Goal: Task Accomplishment & Management: Use online tool/utility

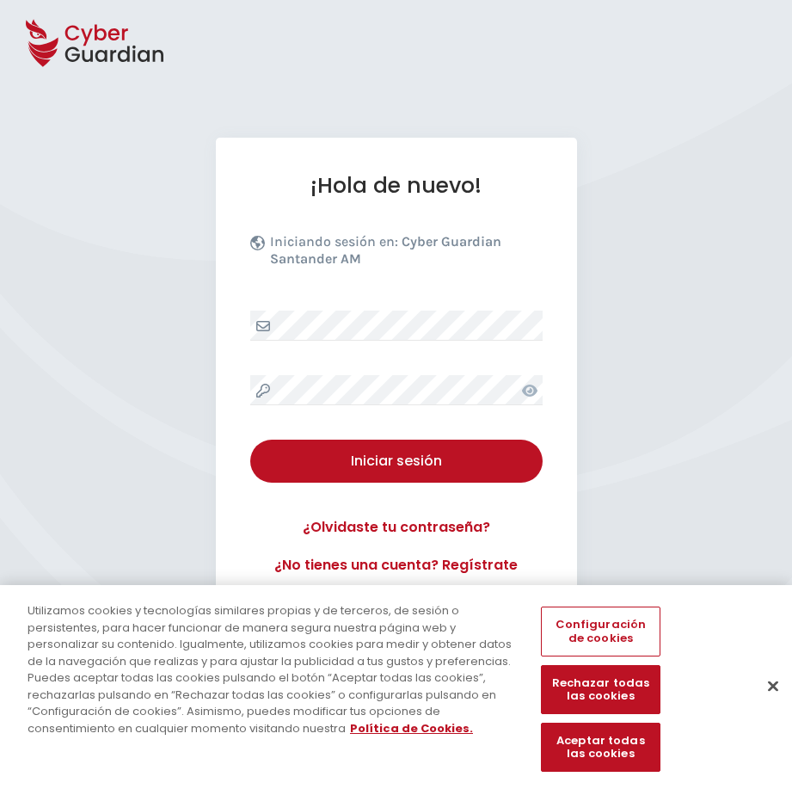
click at [292, 39] on div at bounding box center [396, 43] width 792 height 86
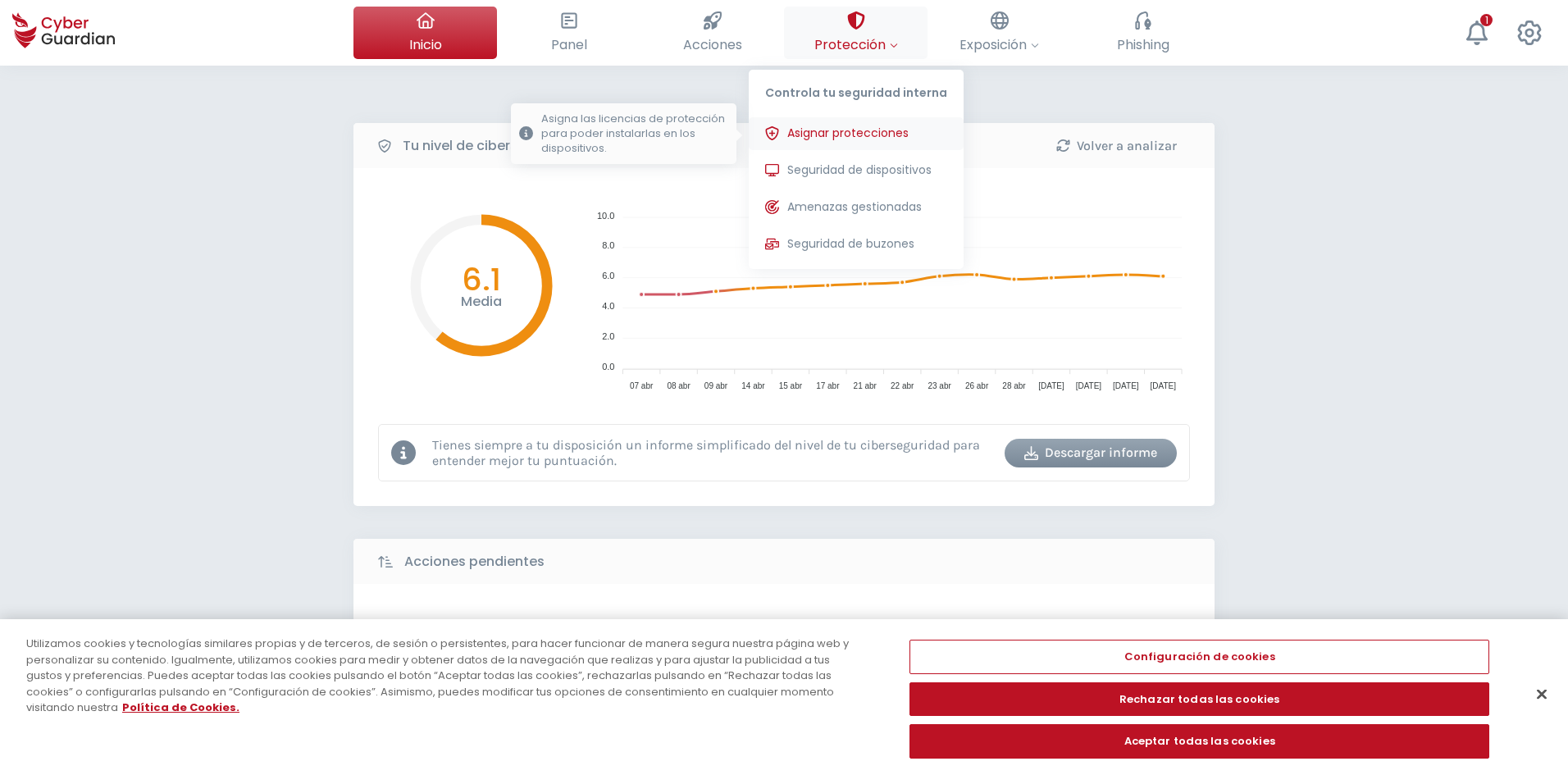
click at [754, 126] on span "Asignar protecciones" at bounding box center [848, 133] width 121 height 17
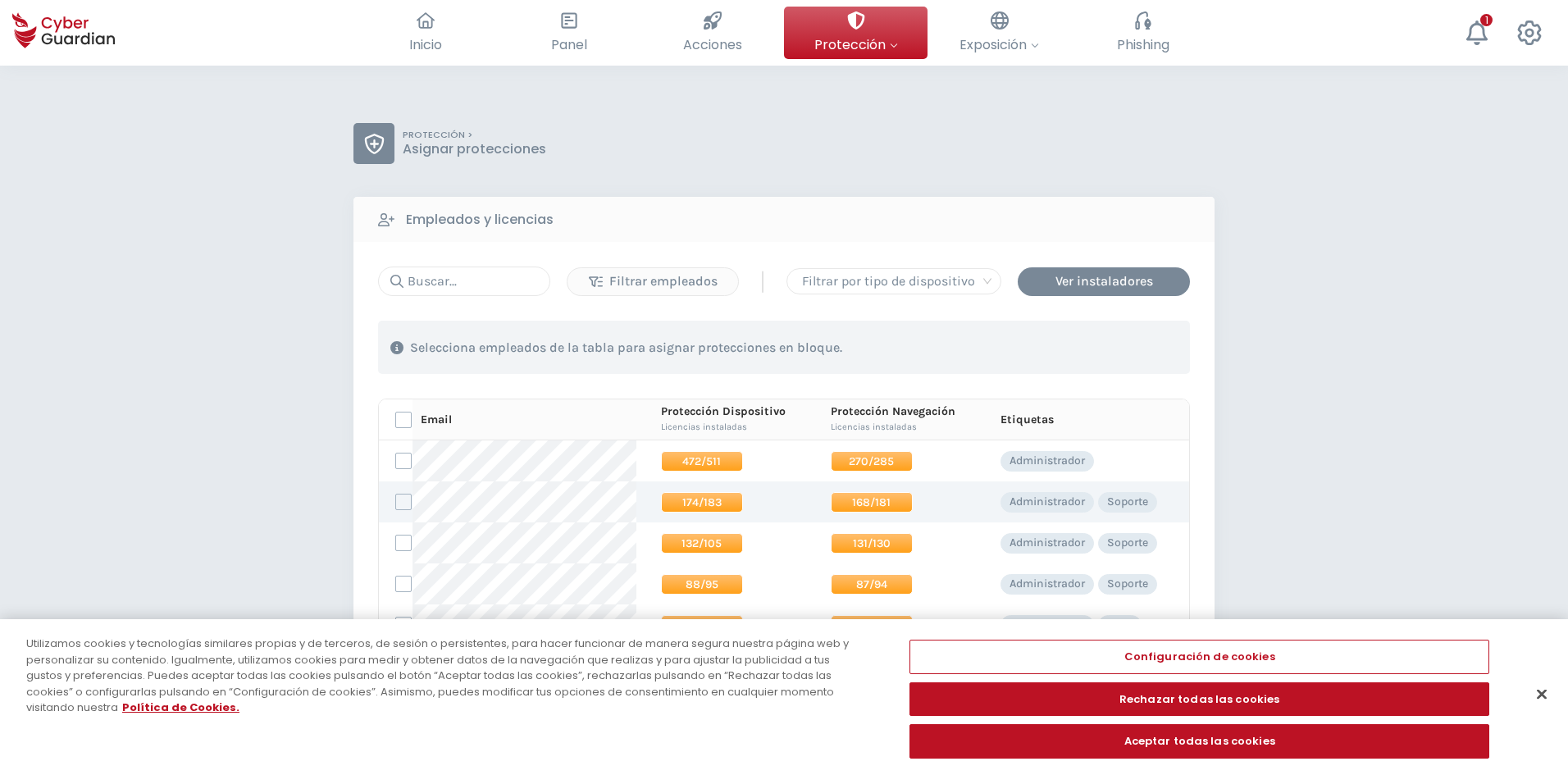
scroll to position [164, 0]
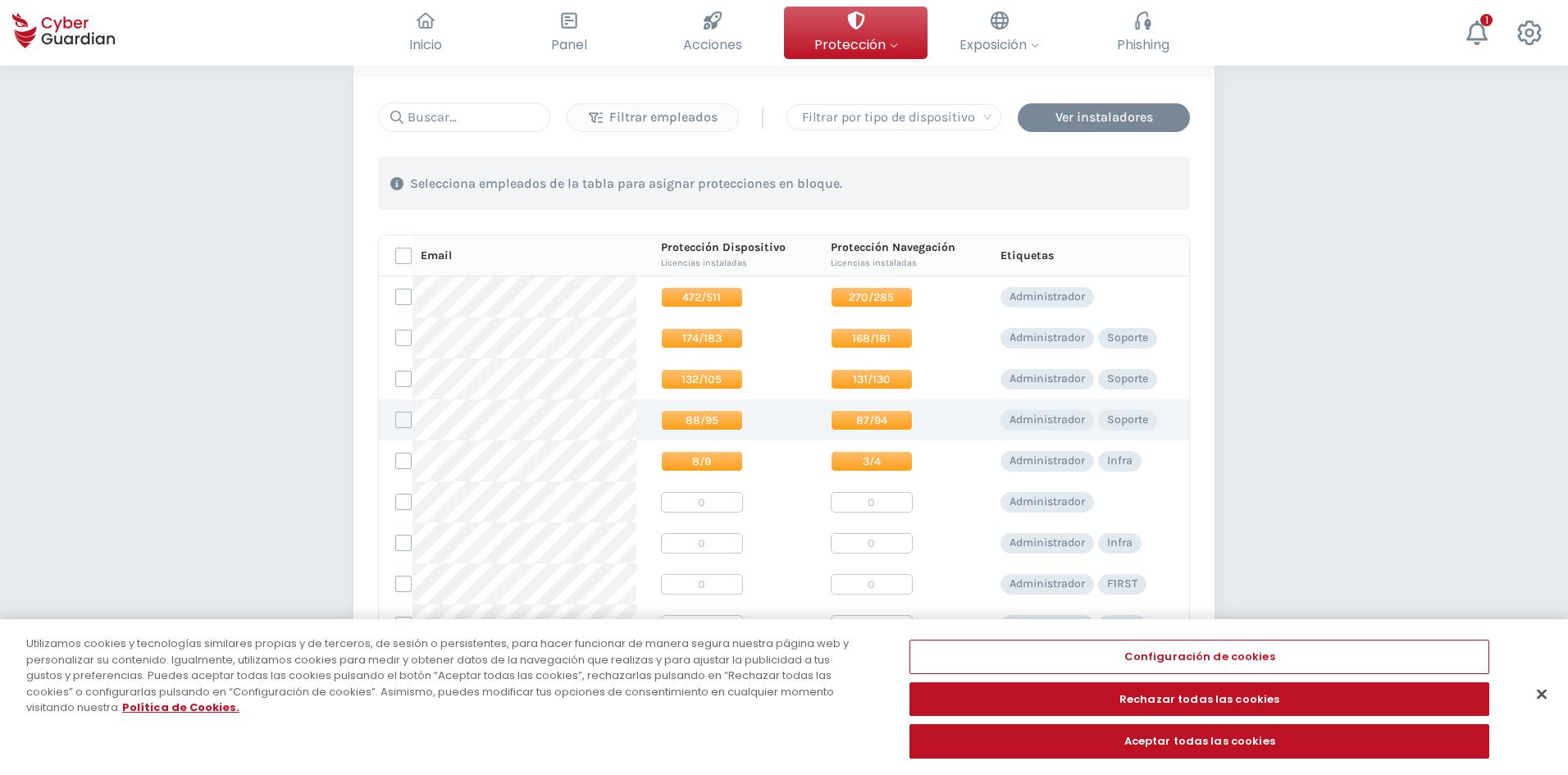
click at [673, 420] on span "88/95" at bounding box center [702, 419] width 82 height 20
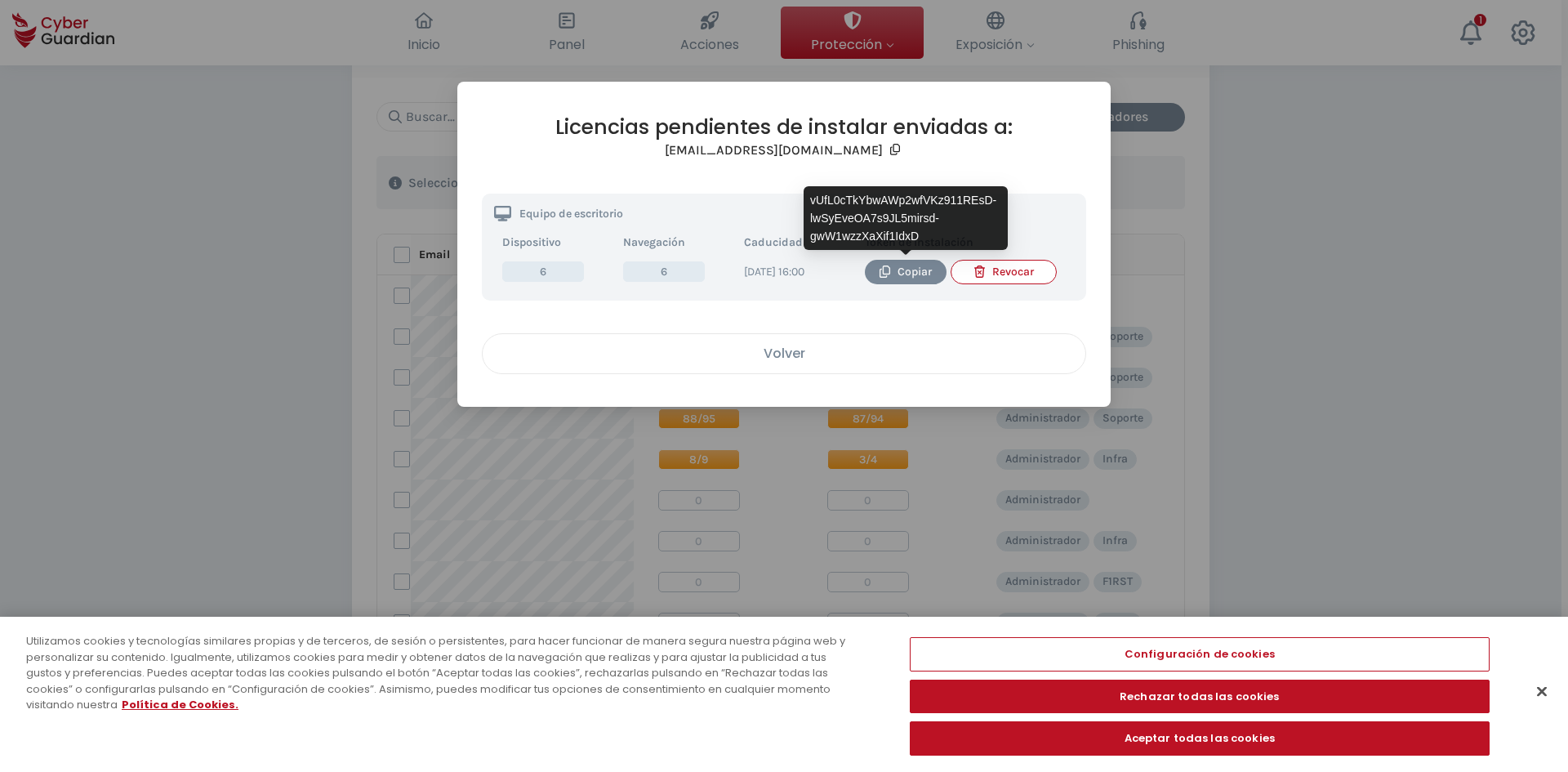
drag, startPoint x: 901, startPoint y: 264, endPoint x: 856, endPoint y: 369, distance: 114.2
click at [751, 265] on div "Copiar" at bounding box center [906, 272] width 57 height 18
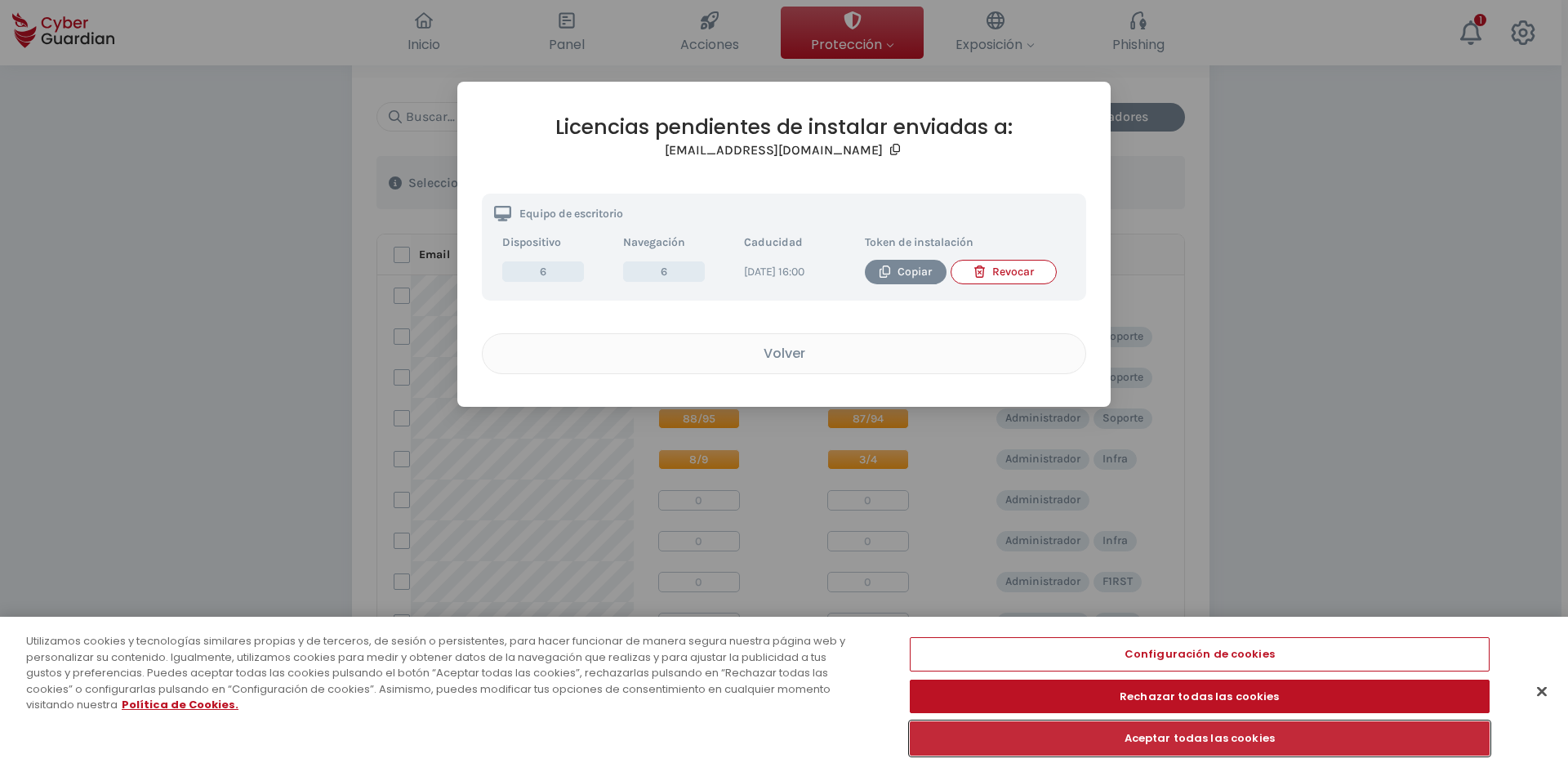
click at [751, 734] on button "Aceptar todas las cookies" at bounding box center [1200, 738] width 580 height 34
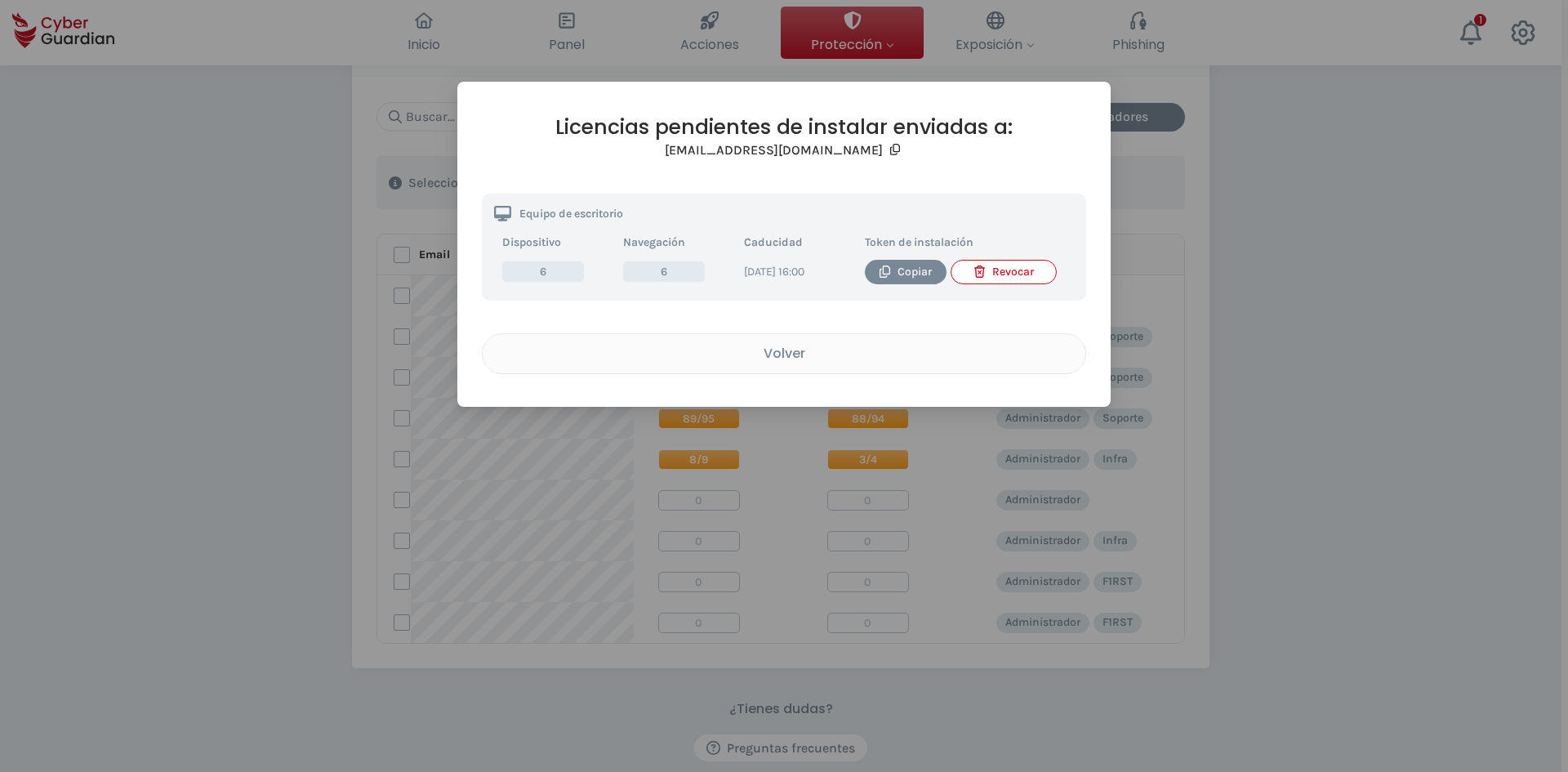
click at [320, 141] on div "Licencias pendientes de instalar enviadas a: [EMAIL_ADDRESS][DOMAIN_NAME] Equip…" at bounding box center [784, 386] width 1568 height 772
